Goal: Browse casually: Explore the website without a specific task or goal

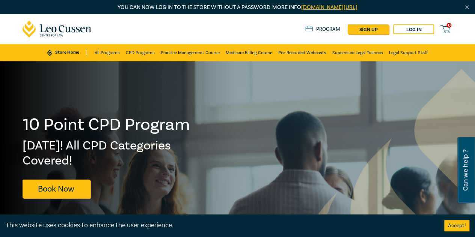
click at [217, 6] on p "You can now log in to the store without a password. More info [DOMAIN_NAME][URL]" at bounding box center [238, 7] width 430 height 8
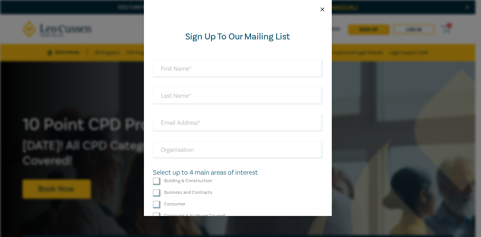
click at [323, 8] on button "Close" at bounding box center [322, 9] width 7 height 7
